Goal: Find specific page/section: Find specific page/section

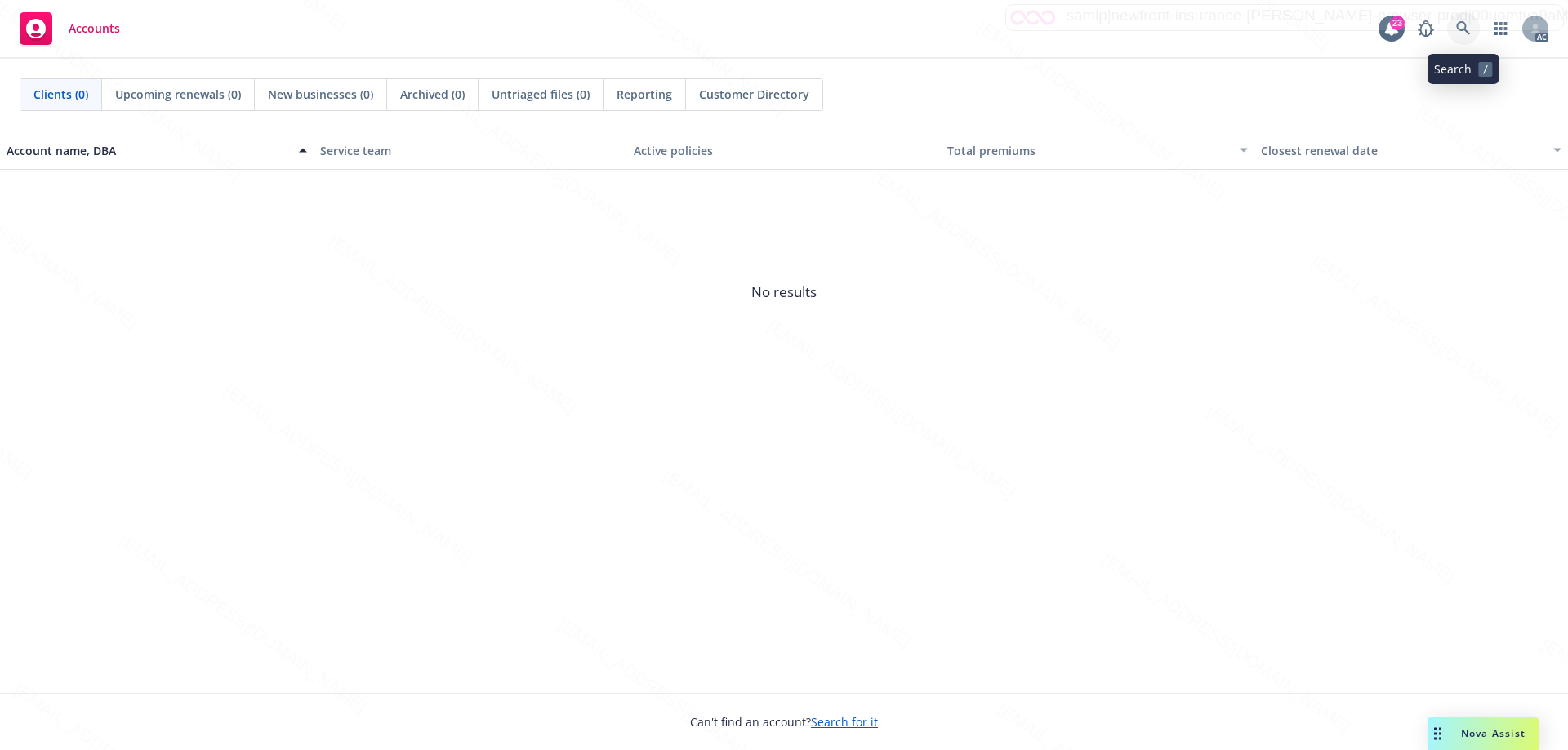
click at [1465, 27] on icon at bounding box center [1462, 28] width 13 height 13
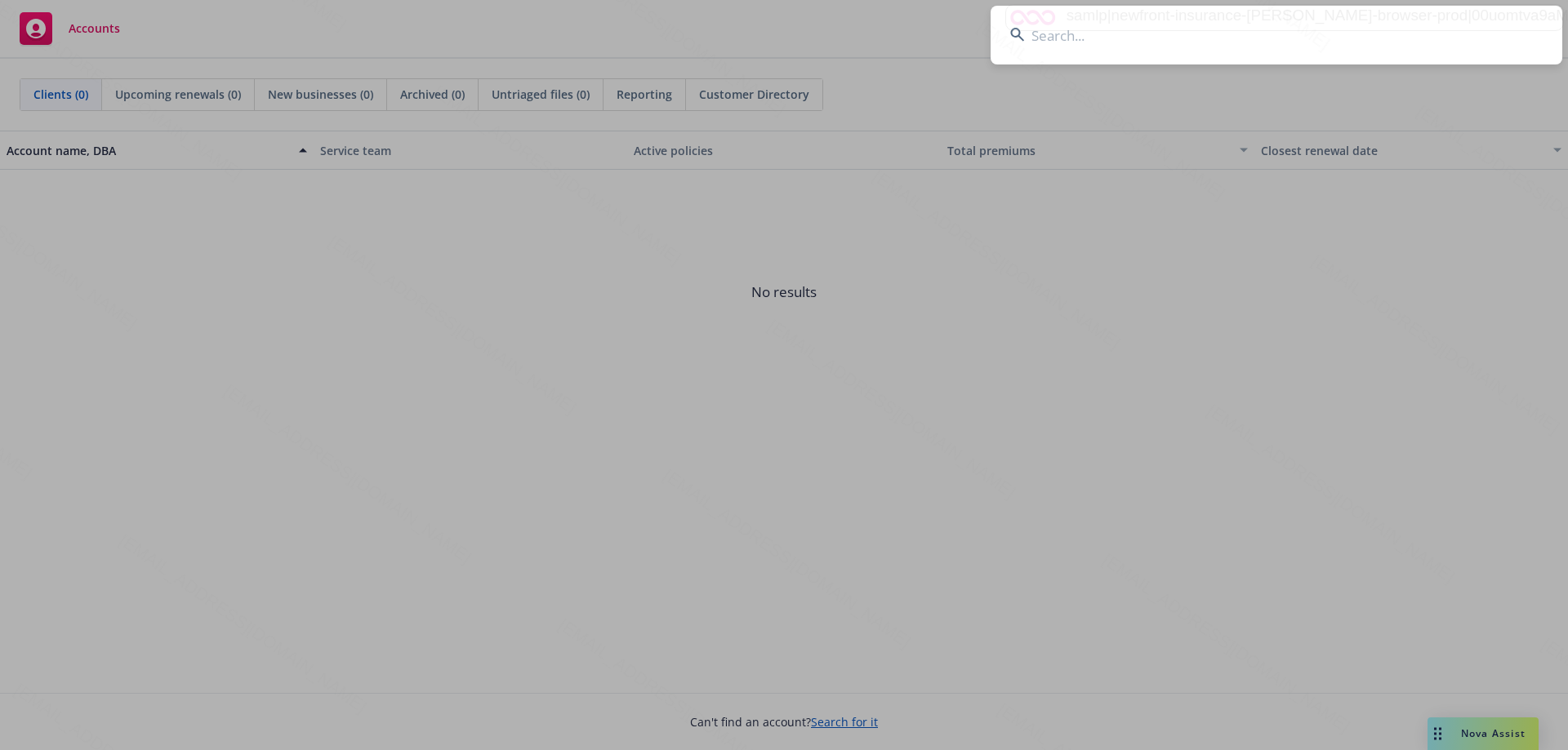
type input "942745528"
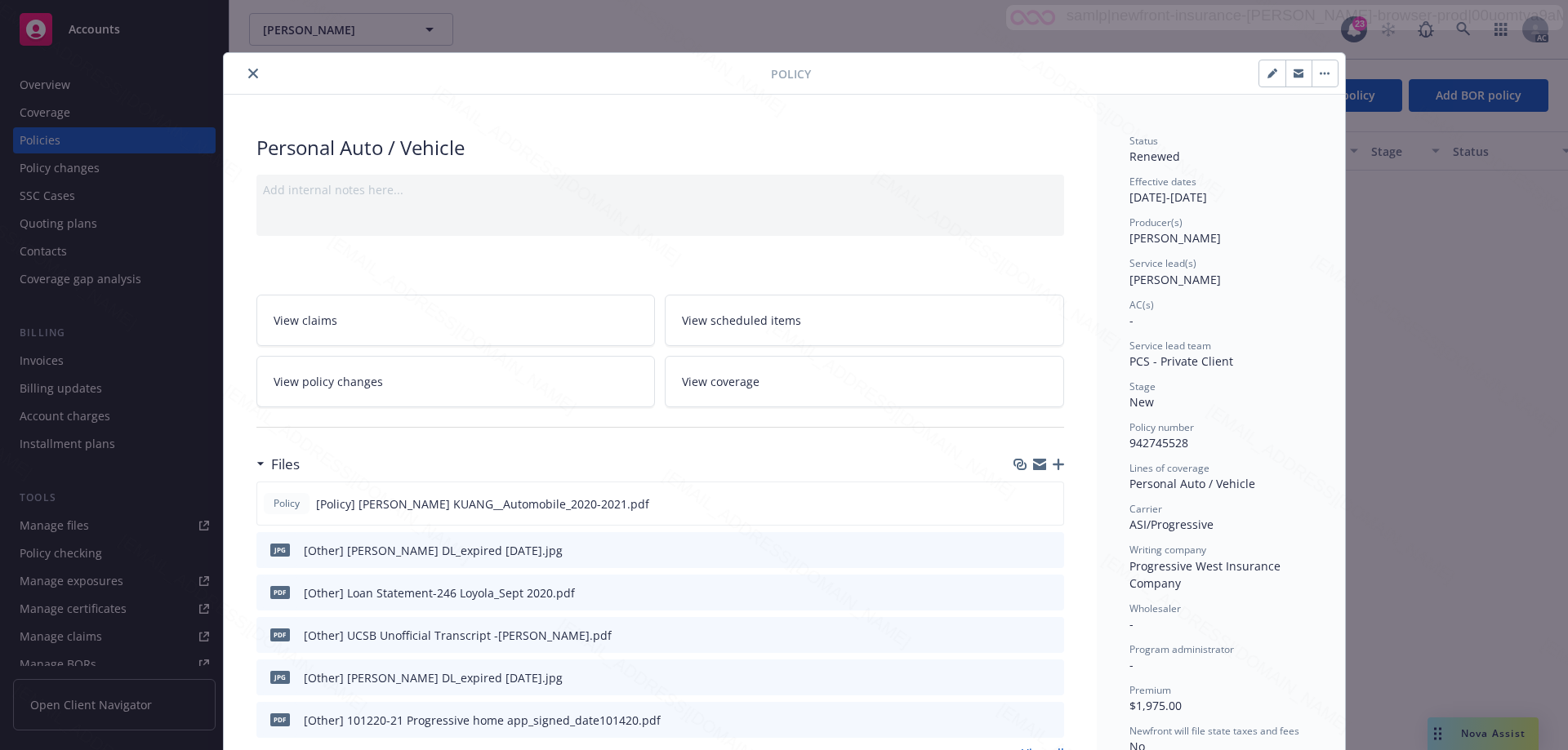
click at [248, 72] on icon "close" at bounding box center [252, 73] width 10 height 10
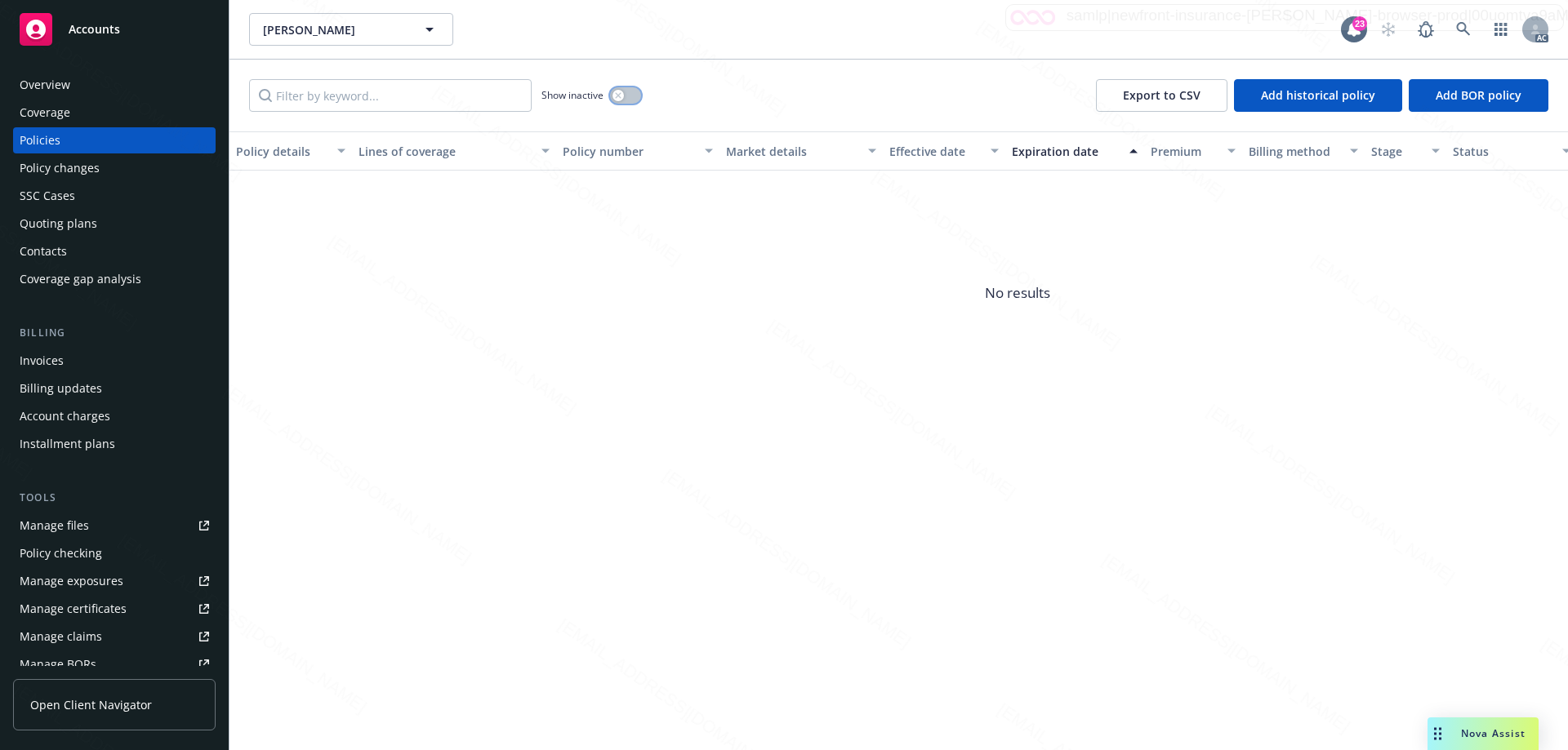
click at [620, 98] on icon "button" at bounding box center [617, 95] width 6 height 6
